Goal: Information Seeking & Learning: Understand process/instructions

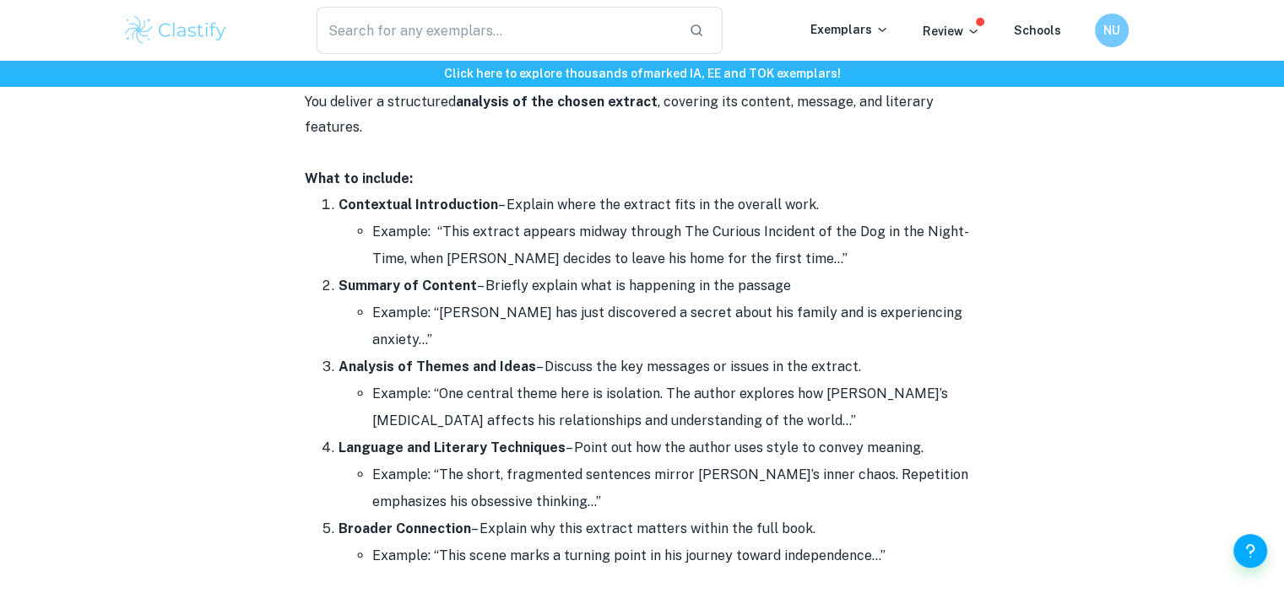
scroll to position [3714, 0]
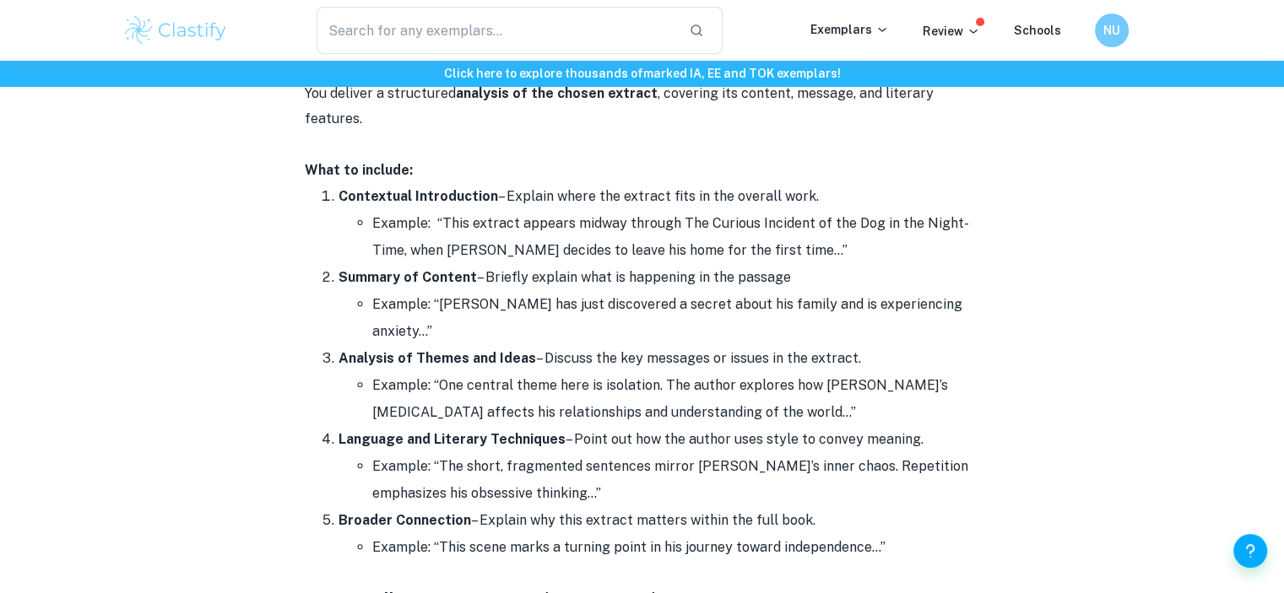
drag, startPoint x: 339, startPoint y: 194, endPoint x: 806, endPoint y: 195, distance: 466.8
click at [806, 195] on li "Contextual Introduction – Explain where the extract fits in the overall work. E…" at bounding box center [659, 223] width 642 height 81
copy li "Contextual Introduction – Explain where the extract fits in the overall work."
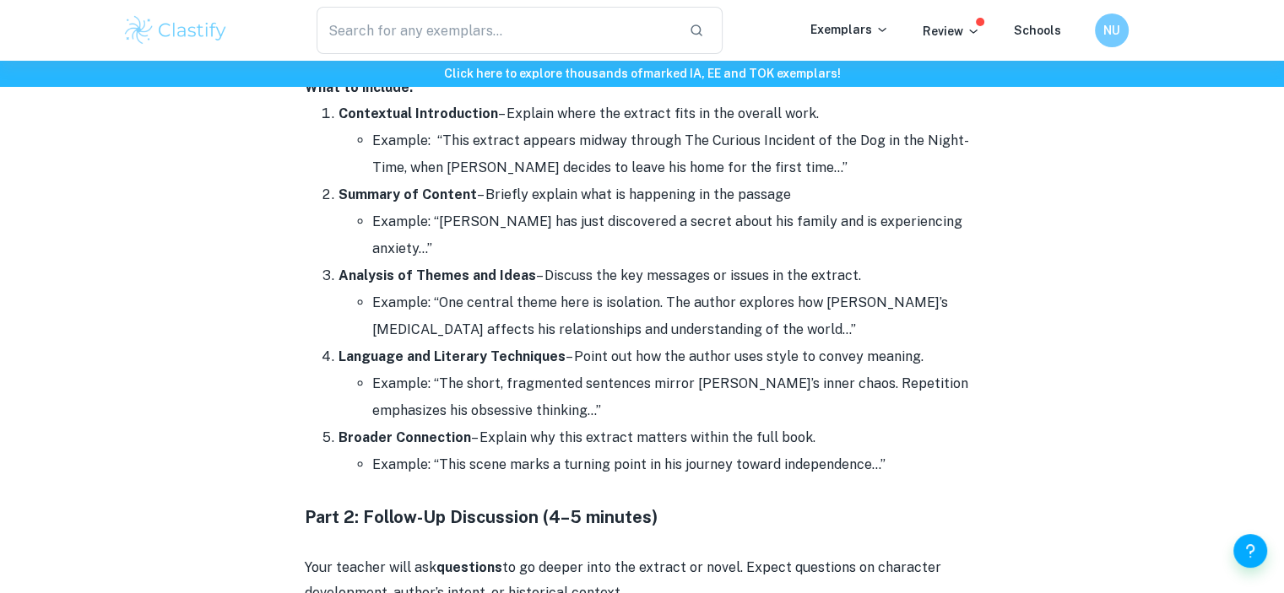
scroll to position [3799, 0]
drag, startPoint x: 338, startPoint y: 192, endPoint x: 784, endPoint y: 195, distance: 446.6
click at [784, 195] on li "Summary of Content – Briefly explain what is happening in the passage Example: …" at bounding box center [659, 220] width 642 height 81
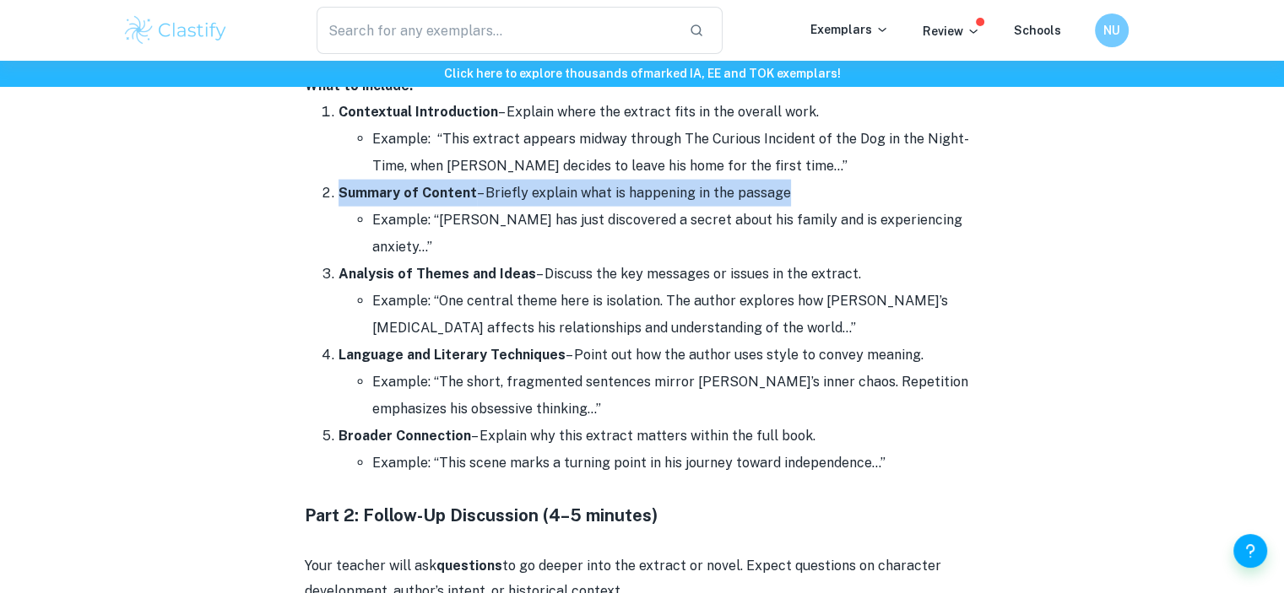
drag, startPoint x: 338, startPoint y: 195, endPoint x: 782, endPoint y: 192, distance: 443.2
click at [782, 192] on li "Summary of Content – Briefly explain what is happening in the passage Example: …" at bounding box center [659, 220] width 642 height 81
copy li "Summary of Content – Briefly explain what is happening in the passage"
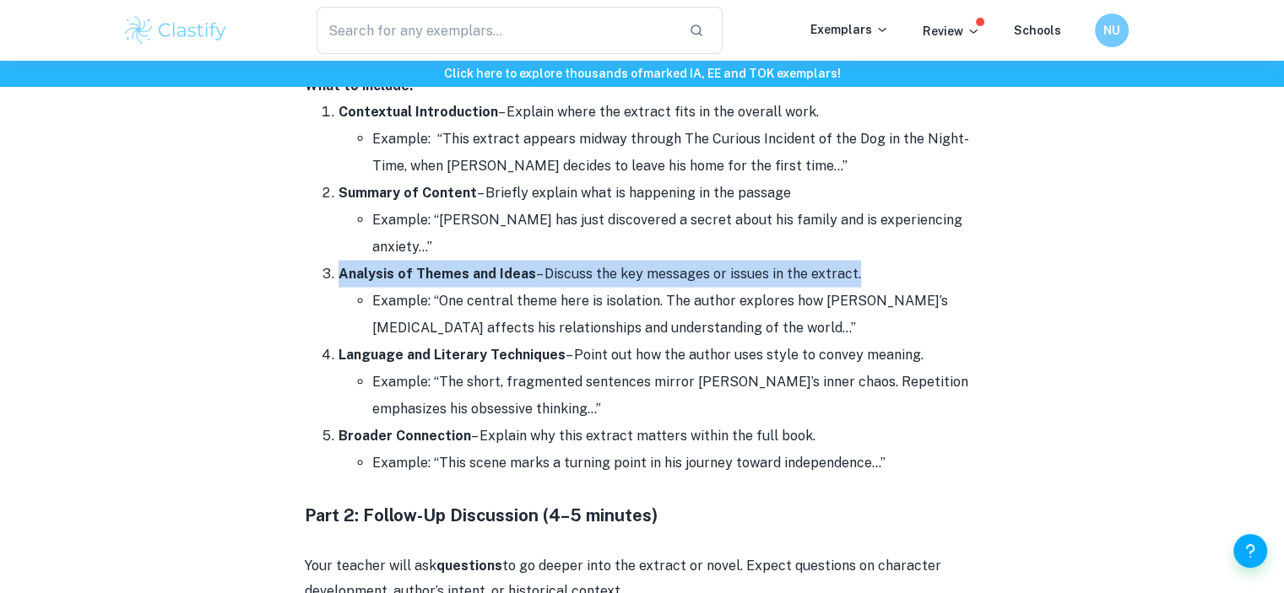
drag, startPoint x: 339, startPoint y: 271, endPoint x: 844, endPoint y: 279, distance: 504.9
click at [844, 279] on li "Analysis of Themes and Ideas – Discuss the key messages or issues in the extrac…" at bounding box center [659, 301] width 642 height 81
copy li "Analysis of Themes and Ideas – Discuss the key messages or issues in the extract"
drag, startPoint x: 338, startPoint y: 354, endPoint x: 911, endPoint y: 352, distance: 572.3
click at [911, 352] on li "Language and Literary Techniques – Point out how the author uses style to conve…" at bounding box center [659, 382] width 642 height 81
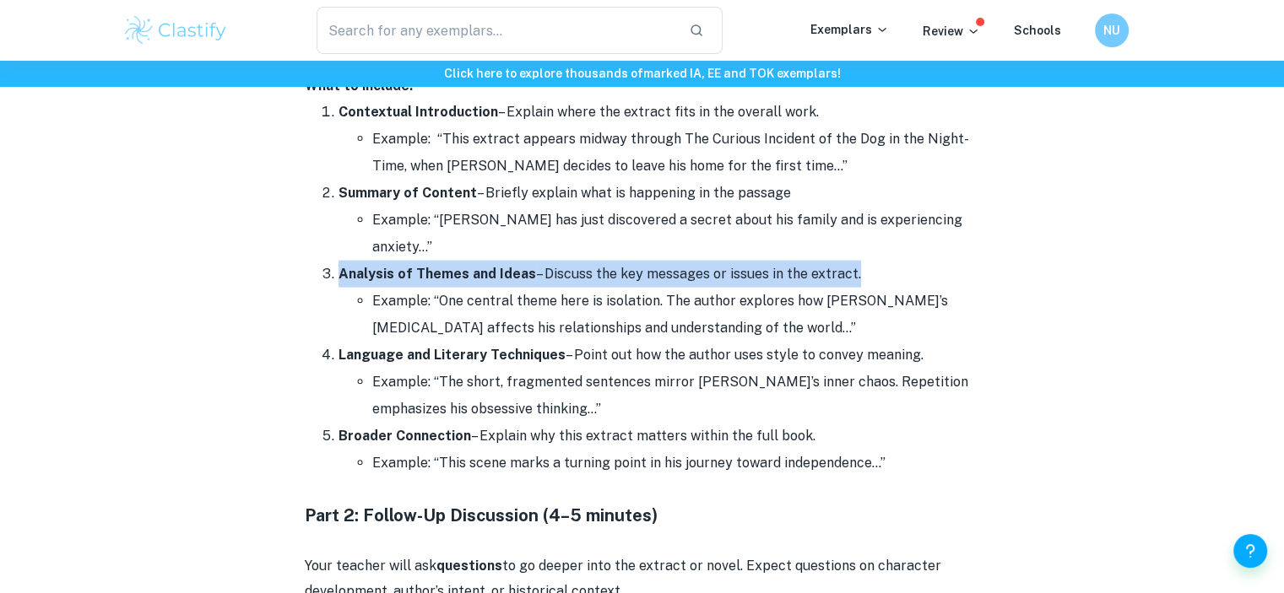
copy li "Language and Literary Techniques – Point out how the author uses style to conve…"
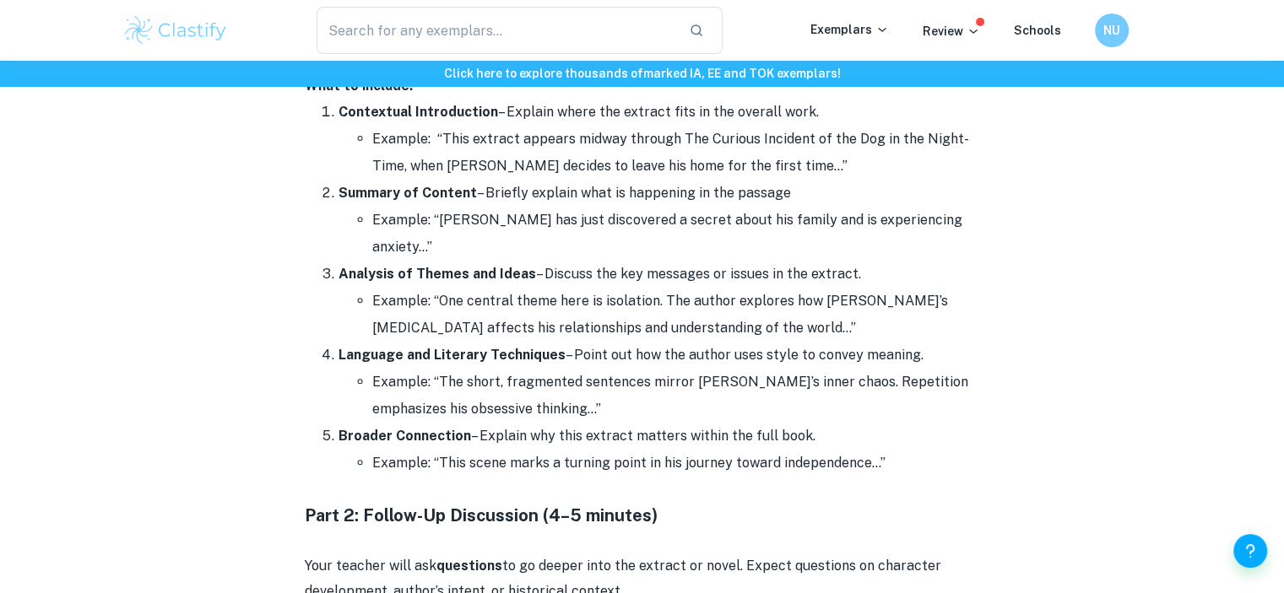
click at [581, 296] on li "Example: “One central theme here is isolation. The author explores how [PERSON_…" at bounding box center [676, 315] width 608 height 54
drag, startPoint x: 338, startPoint y: 435, endPoint x: 803, endPoint y: 436, distance: 464.3
click at [803, 436] on li "Broader Connection – Explain why this extract matters within the full book. Exa…" at bounding box center [659, 450] width 642 height 54
copy li "Broader Connection – Explain why this extract matters within the full book."
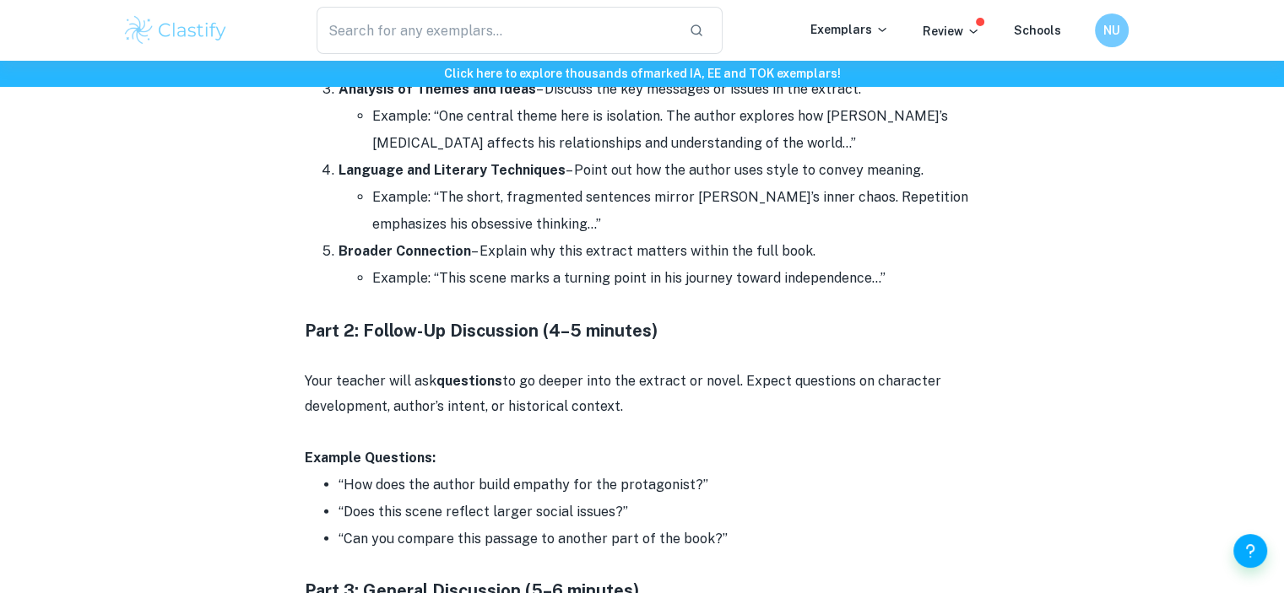
scroll to position [4136, 0]
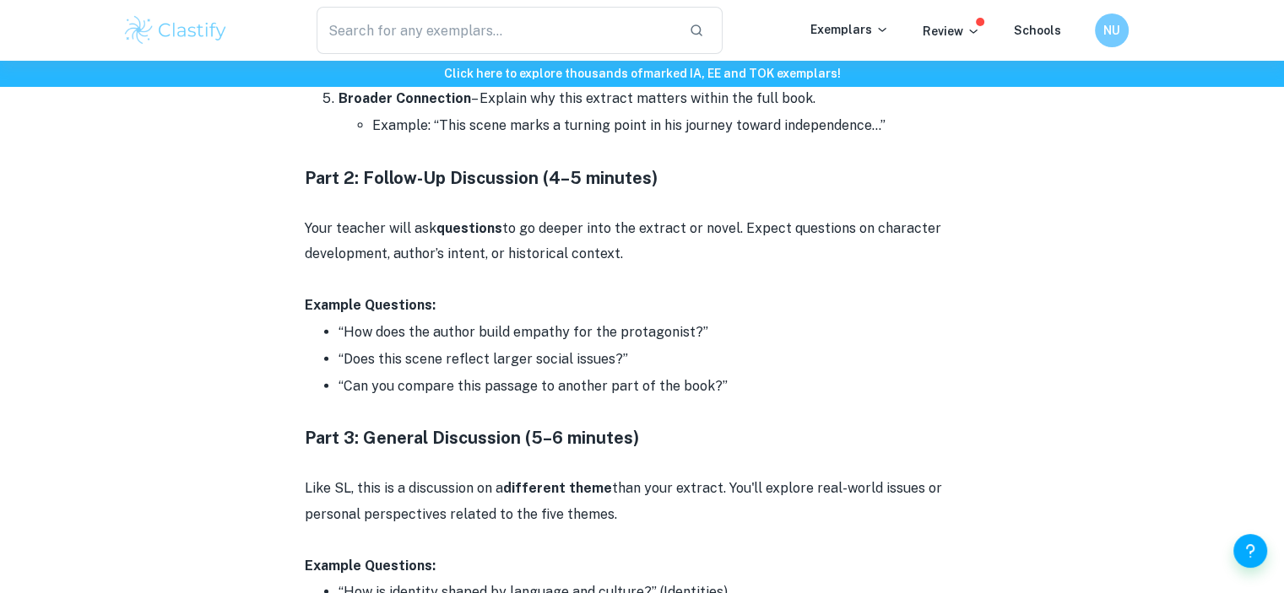
click at [723, 262] on p "Your teacher will ask questions to go deeper into the extract or novel. Expect …" at bounding box center [642, 241] width 675 height 51
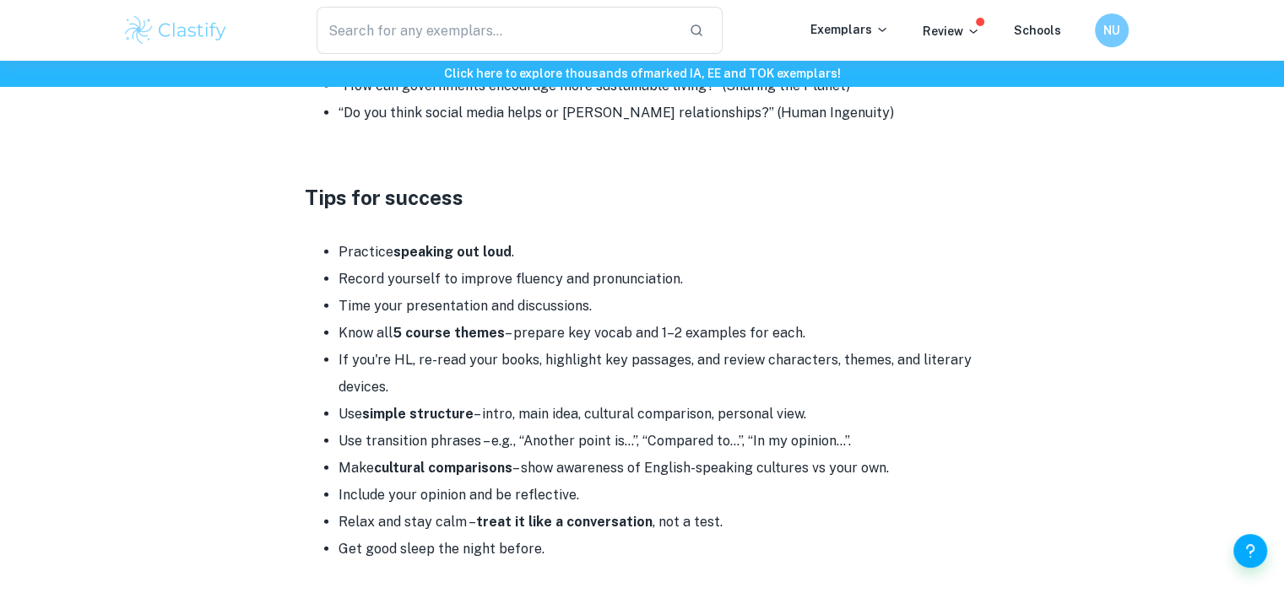
scroll to position [4643, 0]
